Goal: Information Seeking & Learning: Learn about a topic

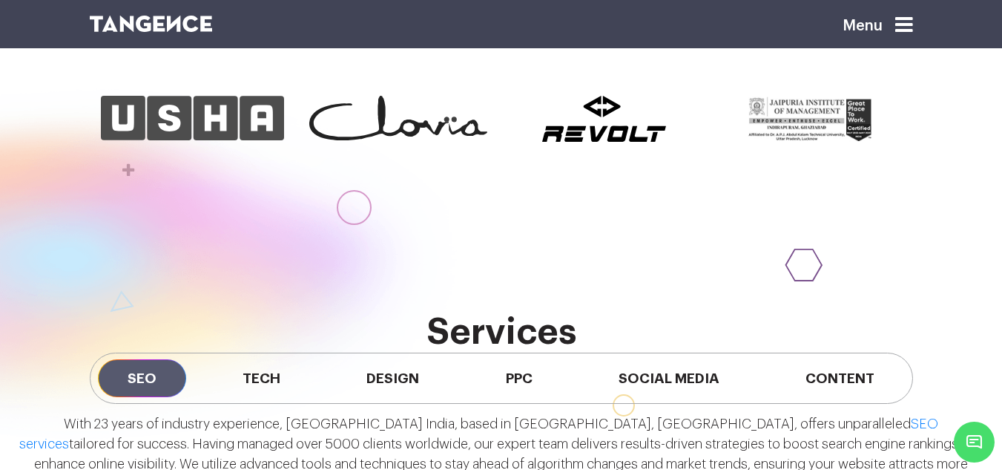
scroll to position [917, 0]
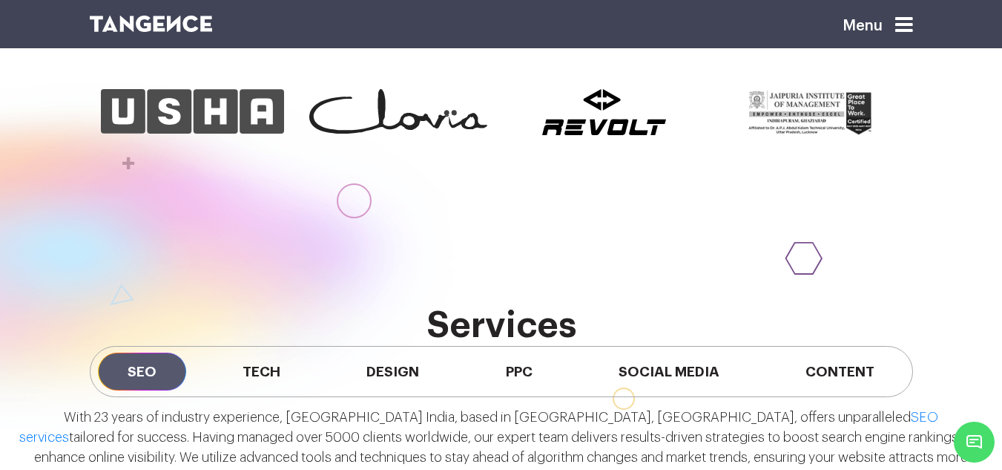
drag, startPoint x: 0, startPoint y: 0, endPoint x: 530, endPoint y: 309, distance: 613.9
click at [530, 309] on h2 "services" at bounding box center [501, 326] width 823 height 40
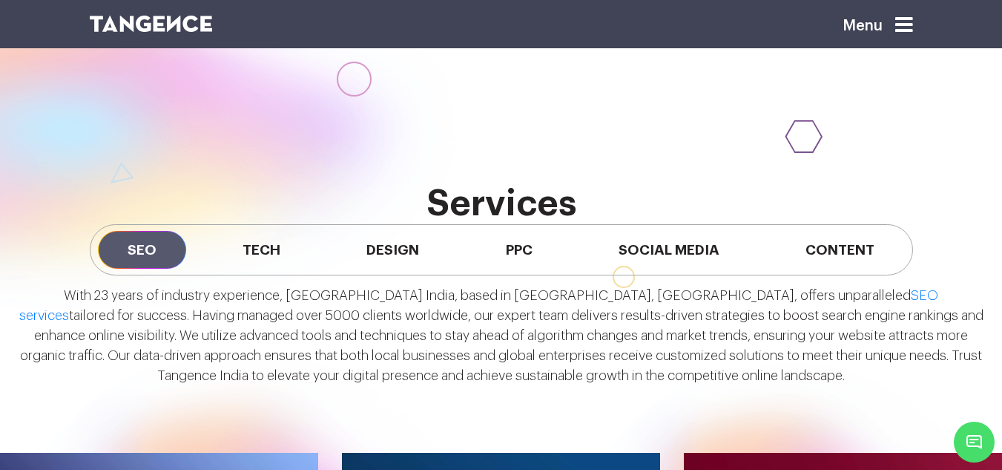
scroll to position [1039, 0]
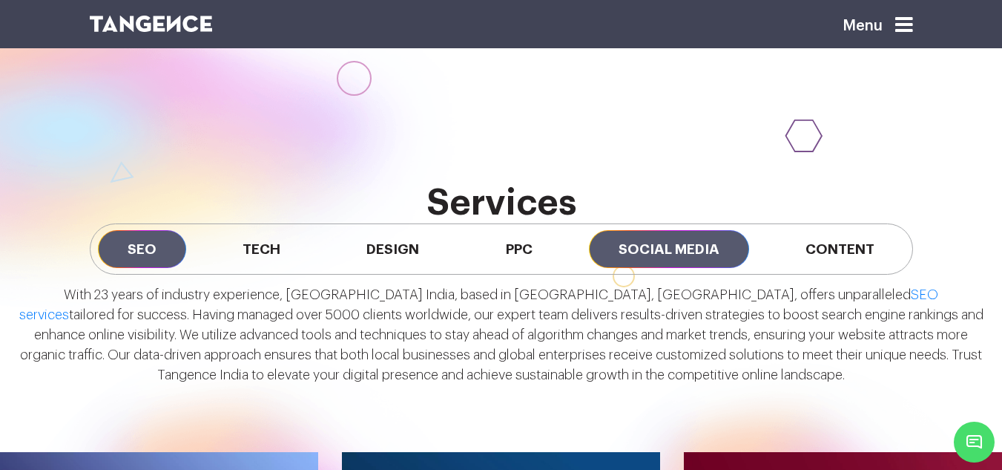
click at [675, 244] on span "Social Media" at bounding box center [669, 249] width 160 height 38
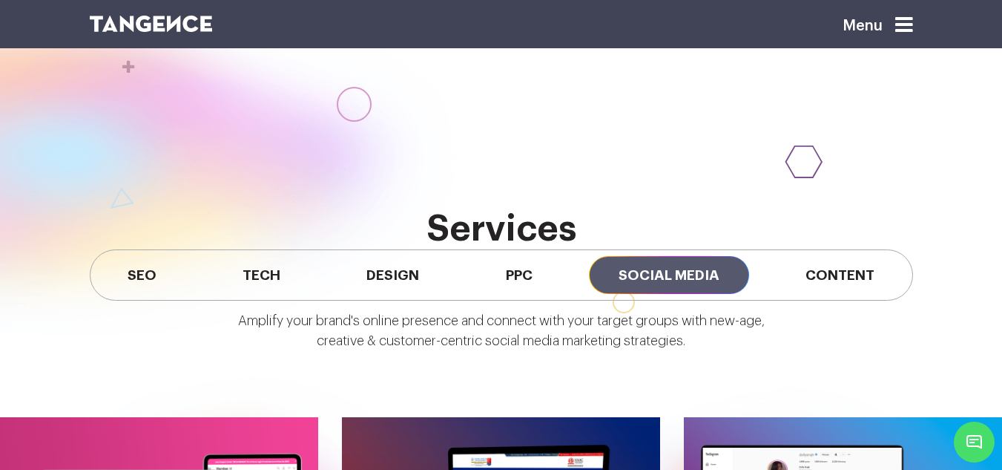
scroll to position [1012, 0]
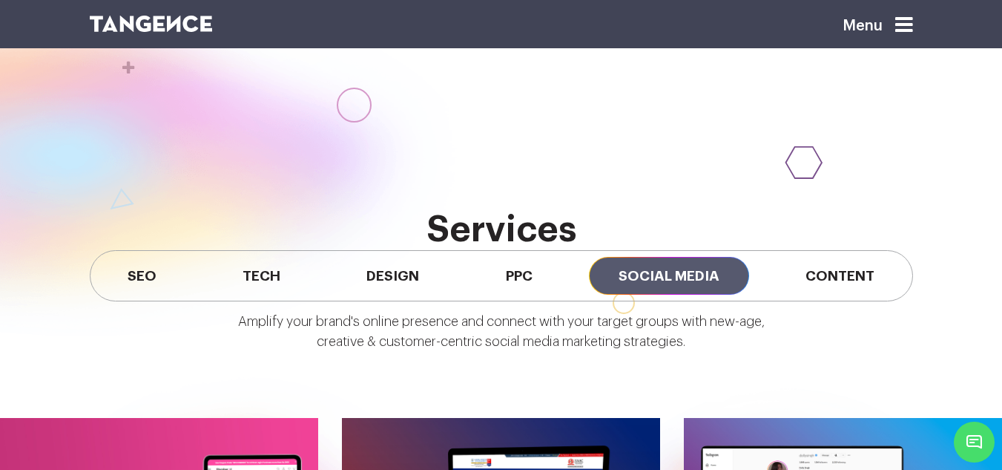
drag, startPoint x: 326, startPoint y: 338, endPoint x: 742, endPoint y: 346, distance: 416.2
click at [742, 346] on p "Amplify your brand's online presence and connect with your target groups with n…" at bounding box center [501, 332] width 1002 height 40
copy p "eative & customer-centric social media marketing strategies."
drag, startPoint x: 315, startPoint y: 342, endPoint x: 740, endPoint y: 355, distance: 424.5
click at [740, 355] on div "Amplify your brand's online presence and connect with your target groups with n…" at bounding box center [501, 336] width 1002 height 70
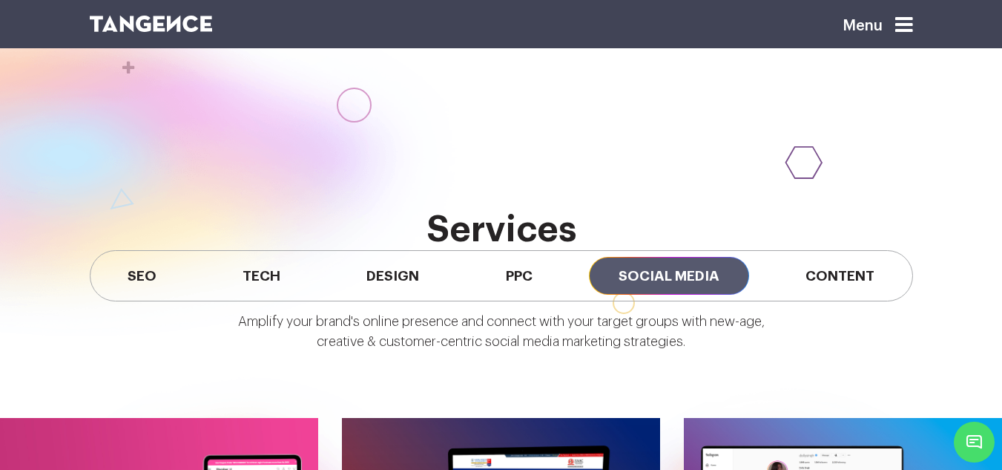
copy p "creative & customer-centric social media marketing strategies."
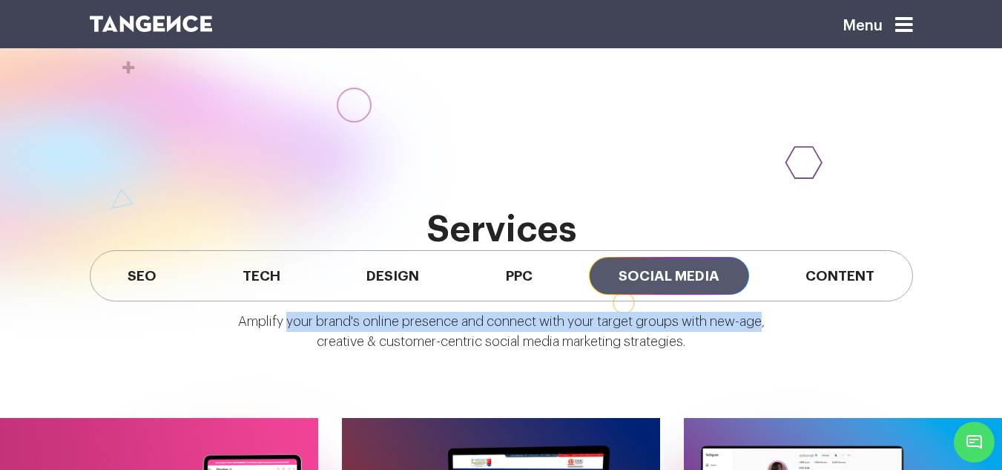
drag, startPoint x: 283, startPoint y: 322, endPoint x: 765, endPoint y: 326, distance: 482.9
click at [765, 326] on p "Amplify your brand's online presence and connect with your target groups with n…" at bounding box center [501, 332] width 1002 height 40
copy p "your brand's online presence and connect with your target groups with new-age"
